Goal: Task Accomplishment & Management: Manage account settings

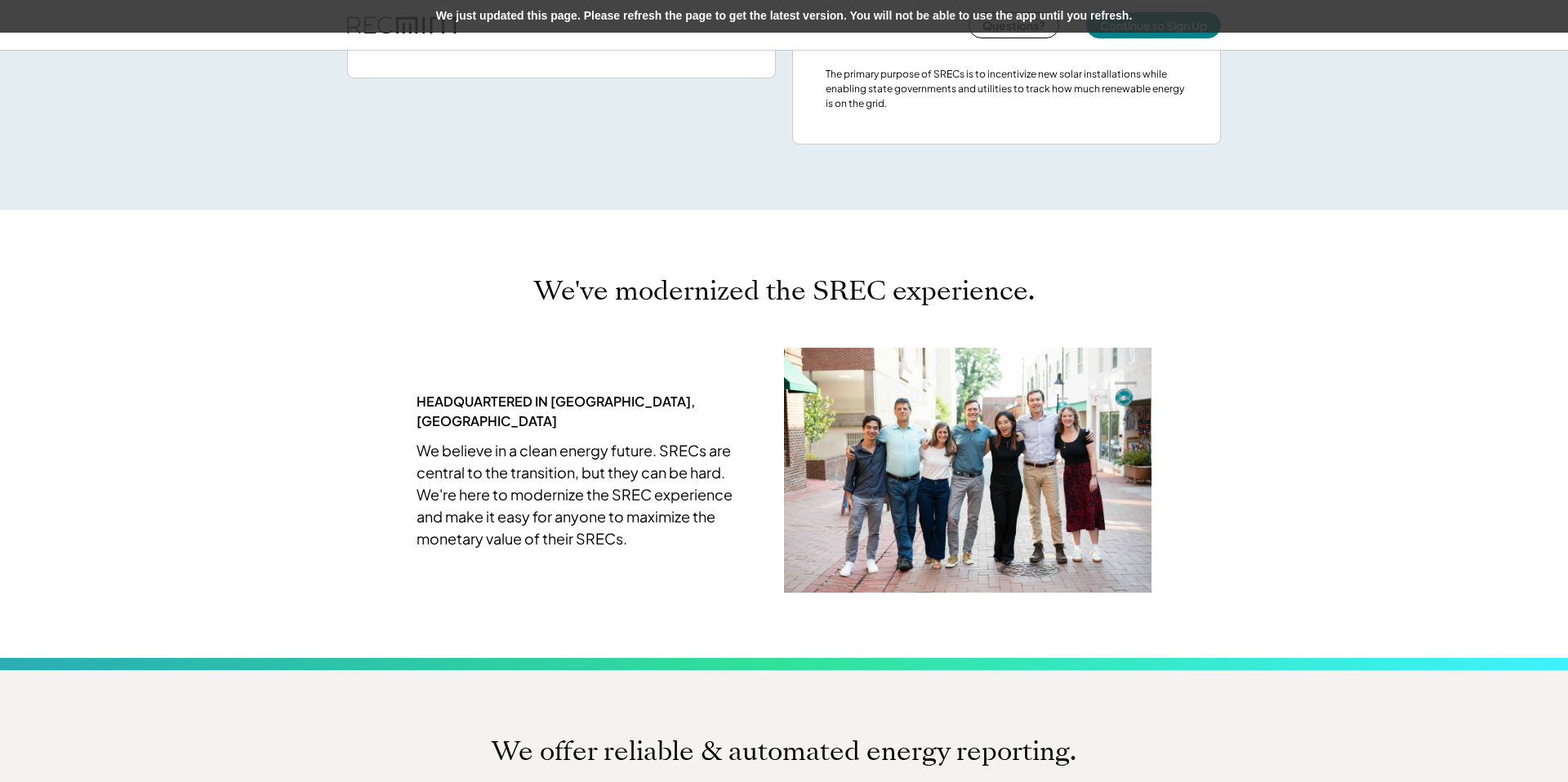
scroll to position [3521, 0]
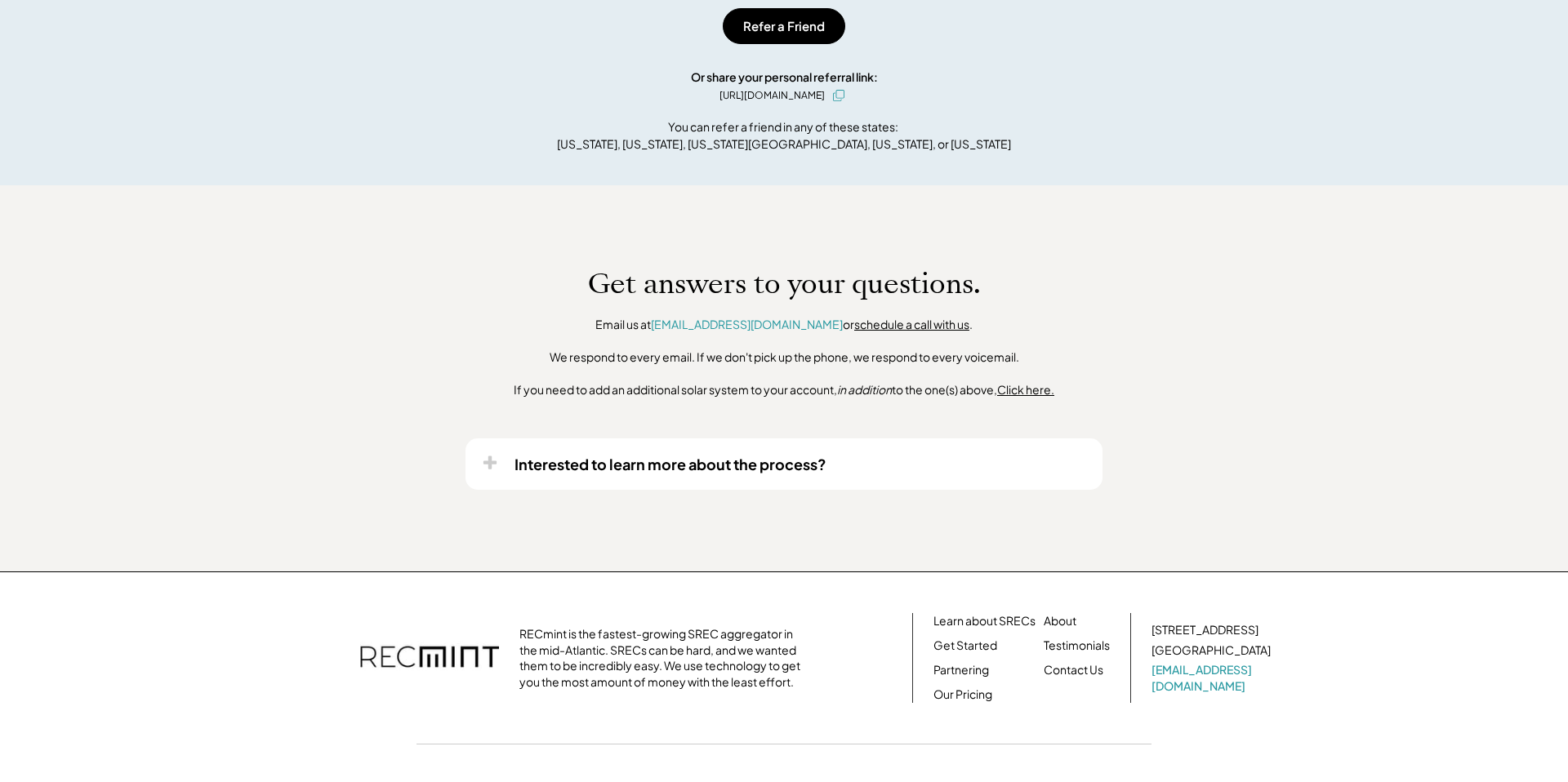
scroll to position [953, 0]
